Goal: Task Accomplishment & Management: Use online tool/utility

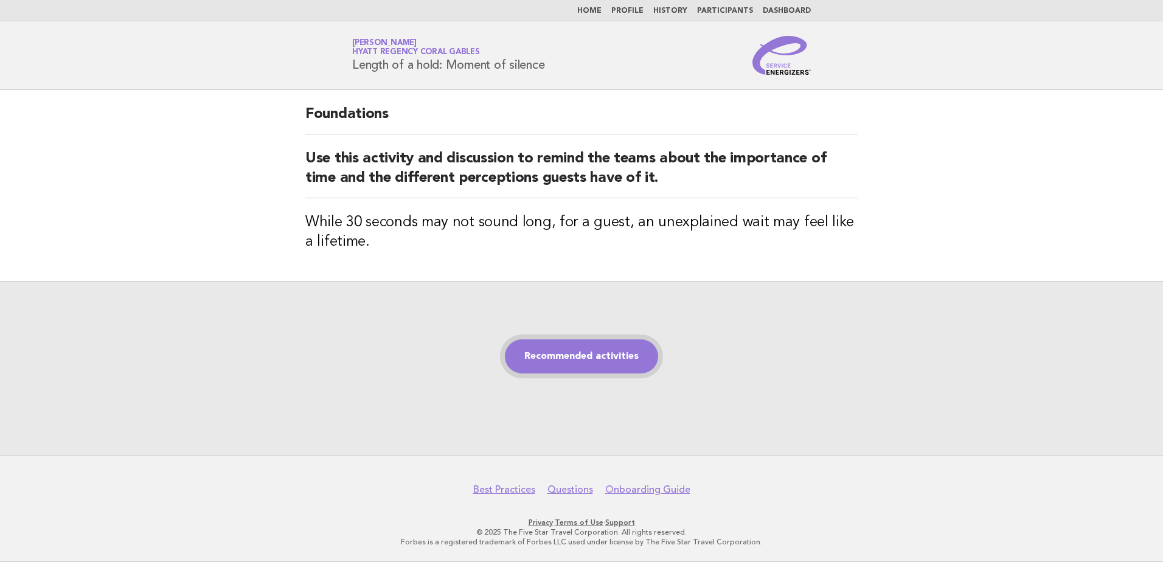
click at [611, 359] on link "Recommended activities" at bounding box center [581, 356] width 153 height 34
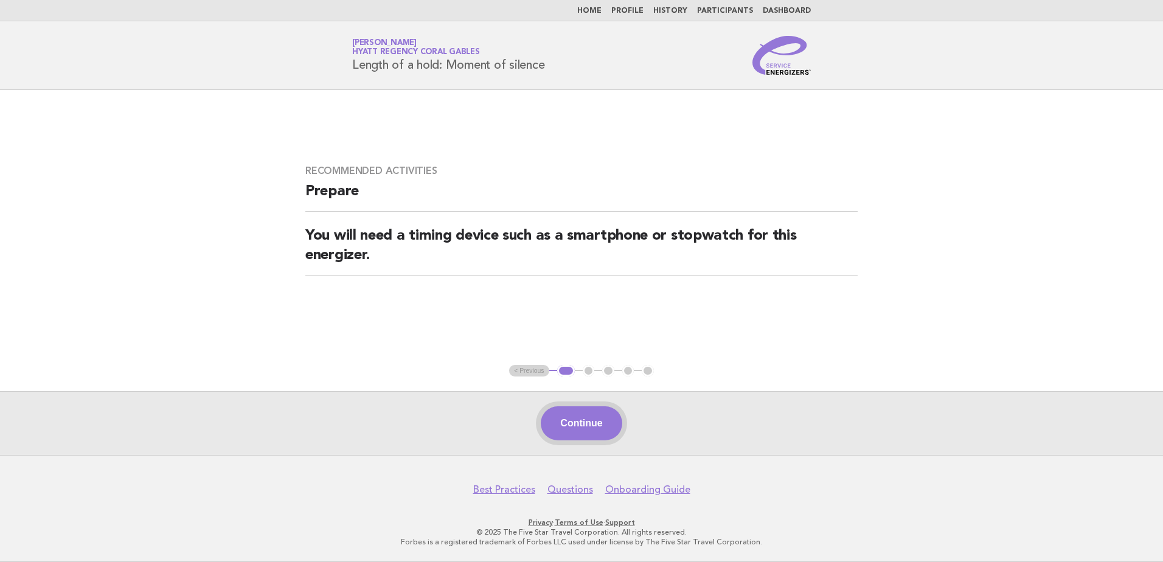
click at [574, 418] on button "Continue" at bounding box center [581, 423] width 81 height 34
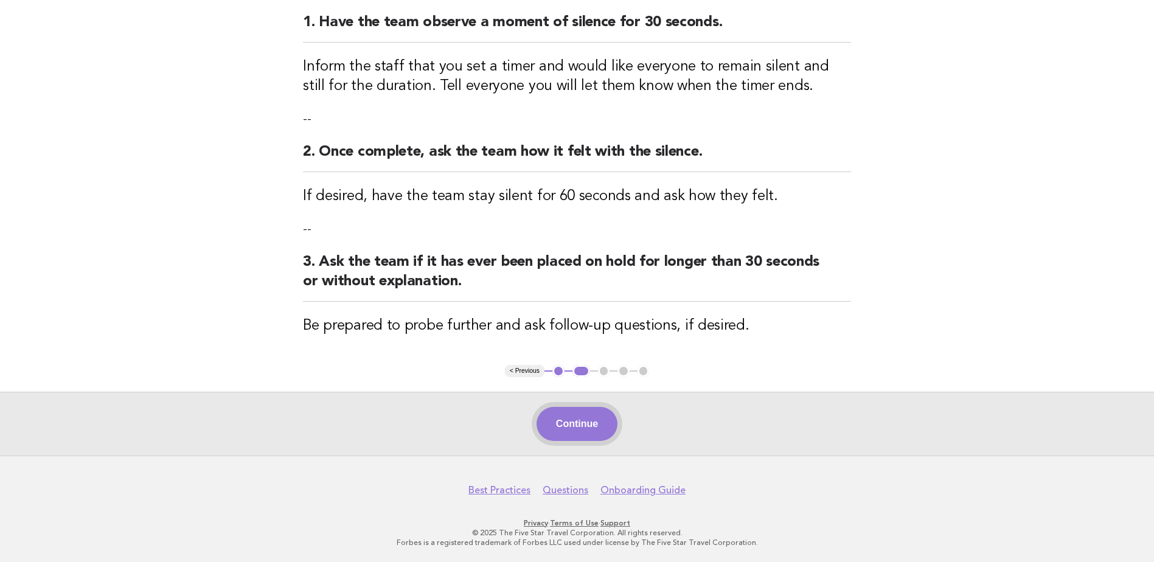
click at [577, 424] on button "Continue" at bounding box center [576, 424] width 81 height 34
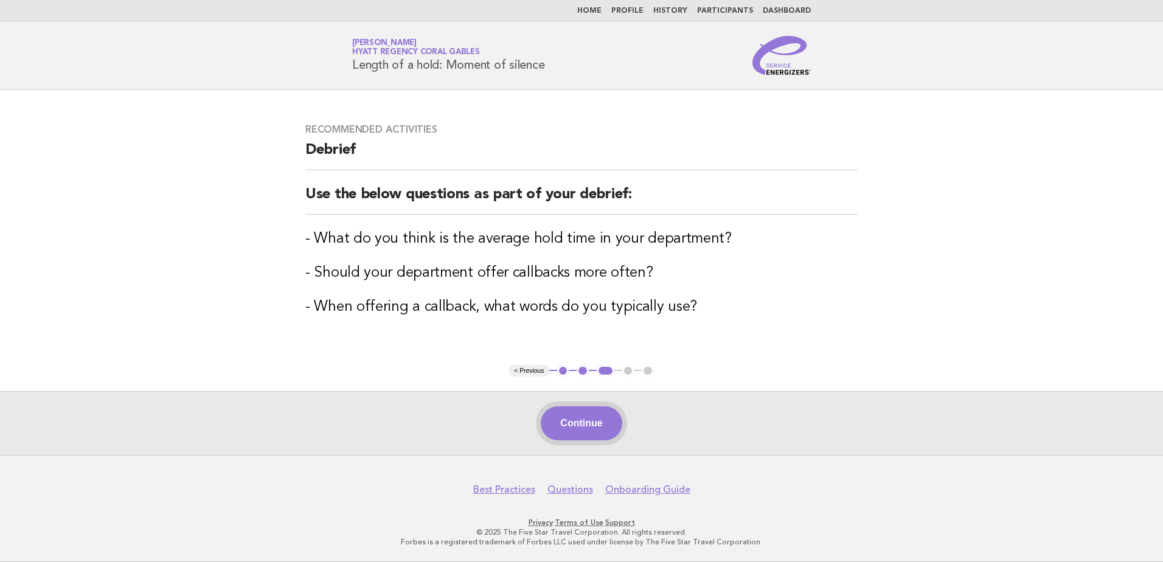
click at [597, 432] on button "Continue" at bounding box center [581, 423] width 81 height 34
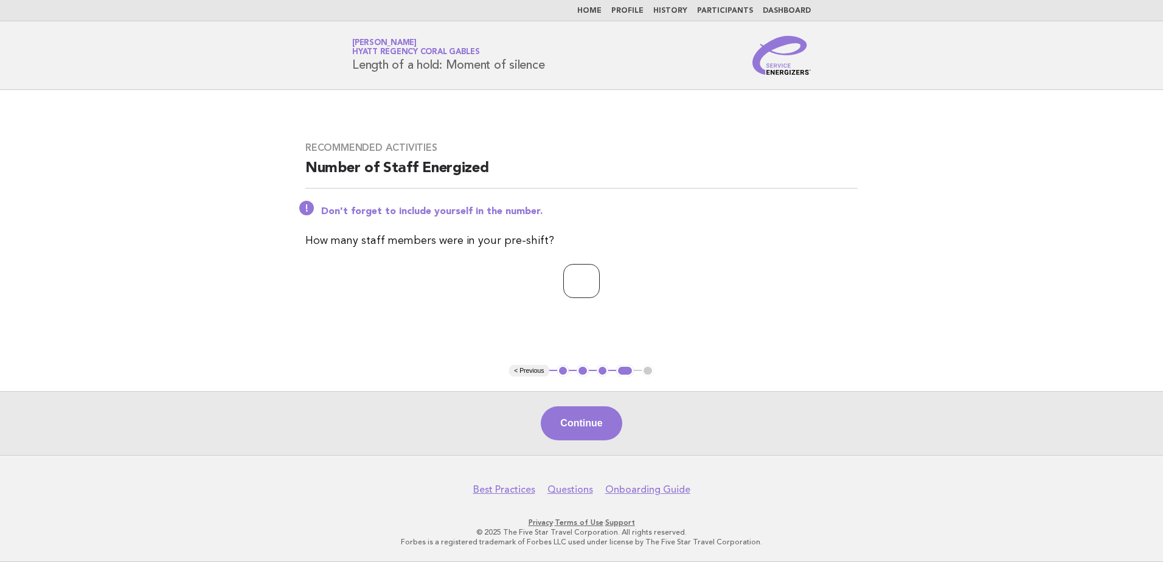
click at [600, 278] on input "*" at bounding box center [581, 281] width 36 height 34
type input "*"
click at [600, 278] on input "*" at bounding box center [581, 281] width 36 height 34
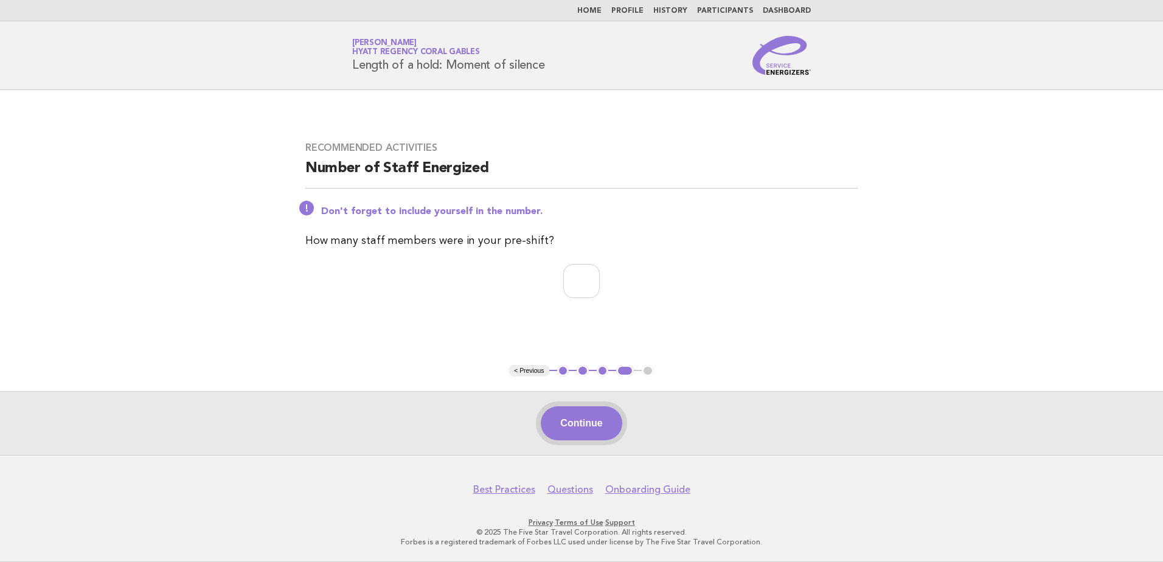
click at [575, 435] on button "Continue" at bounding box center [581, 423] width 81 height 34
